Goal: Task Accomplishment & Management: Use online tool/utility

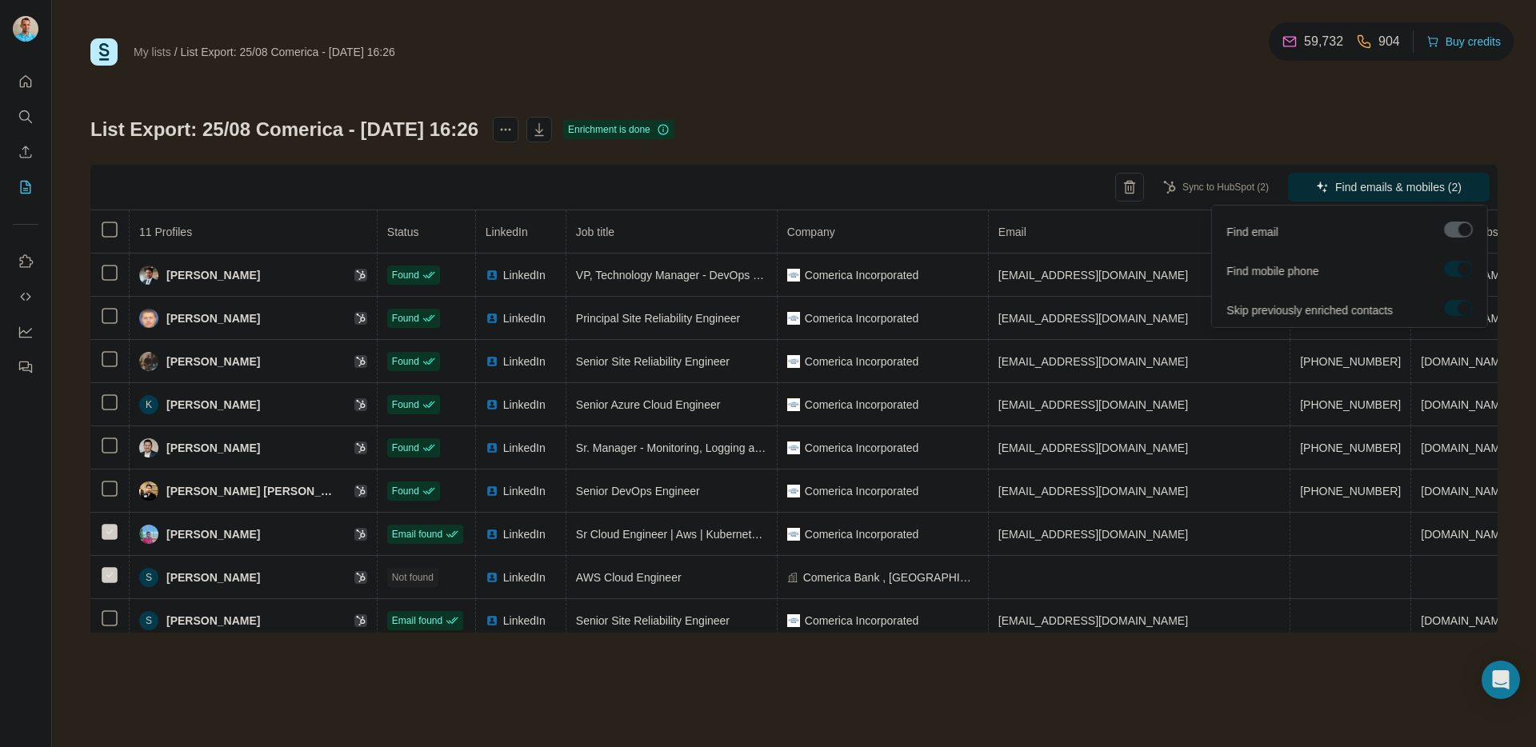
click at [1460, 271] on div at bounding box center [1465, 268] width 13 height 13
click at [1460, 271] on label at bounding box center [1458, 269] width 29 height 16
click at [1412, 186] on span "Find emails & mobiles (2)" at bounding box center [1399, 187] width 126 height 16
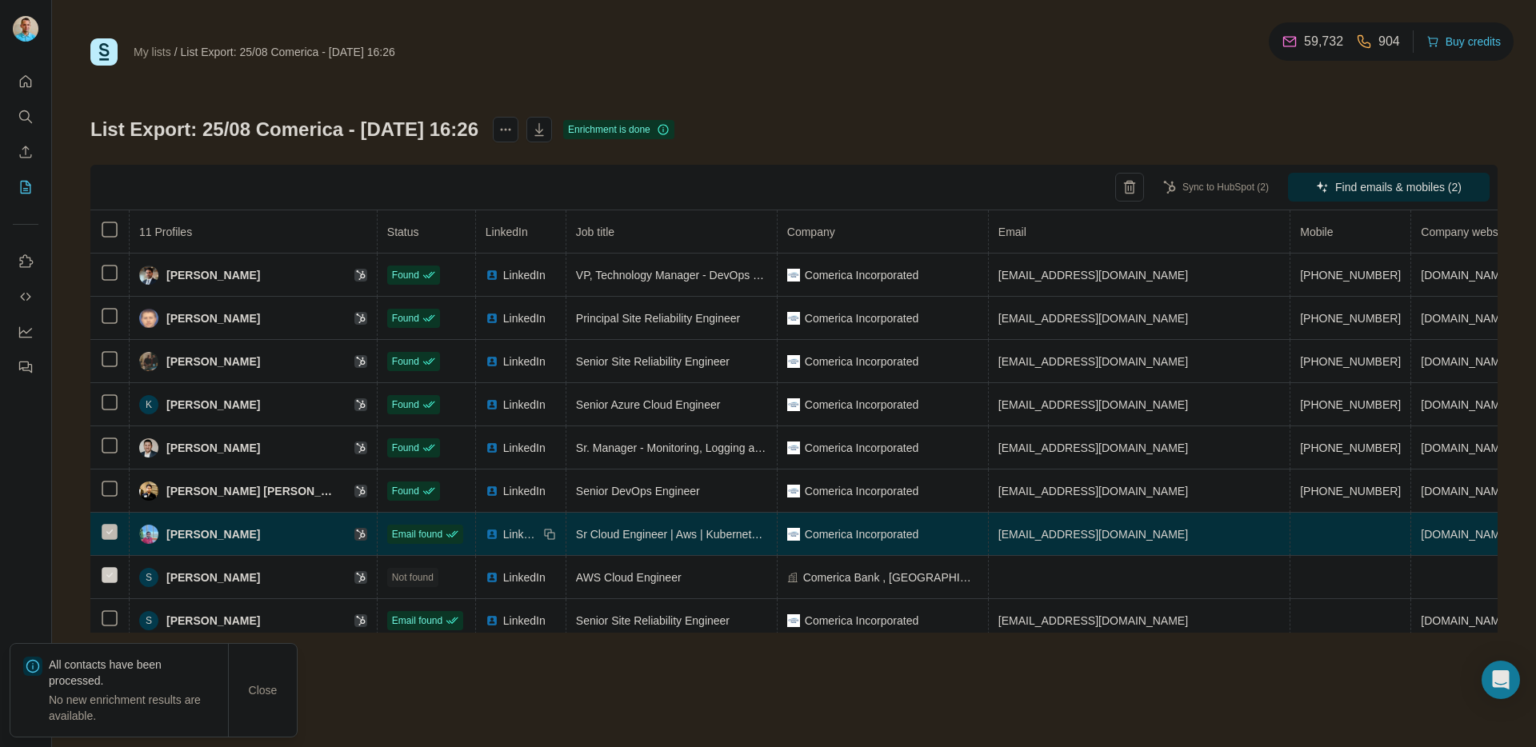
click at [119, 535] on td at bounding box center [109, 534] width 39 height 43
click at [112, 542] on td at bounding box center [109, 534] width 39 height 43
